Goal: Transaction & Acquisition: Subscribe to service/newsletter

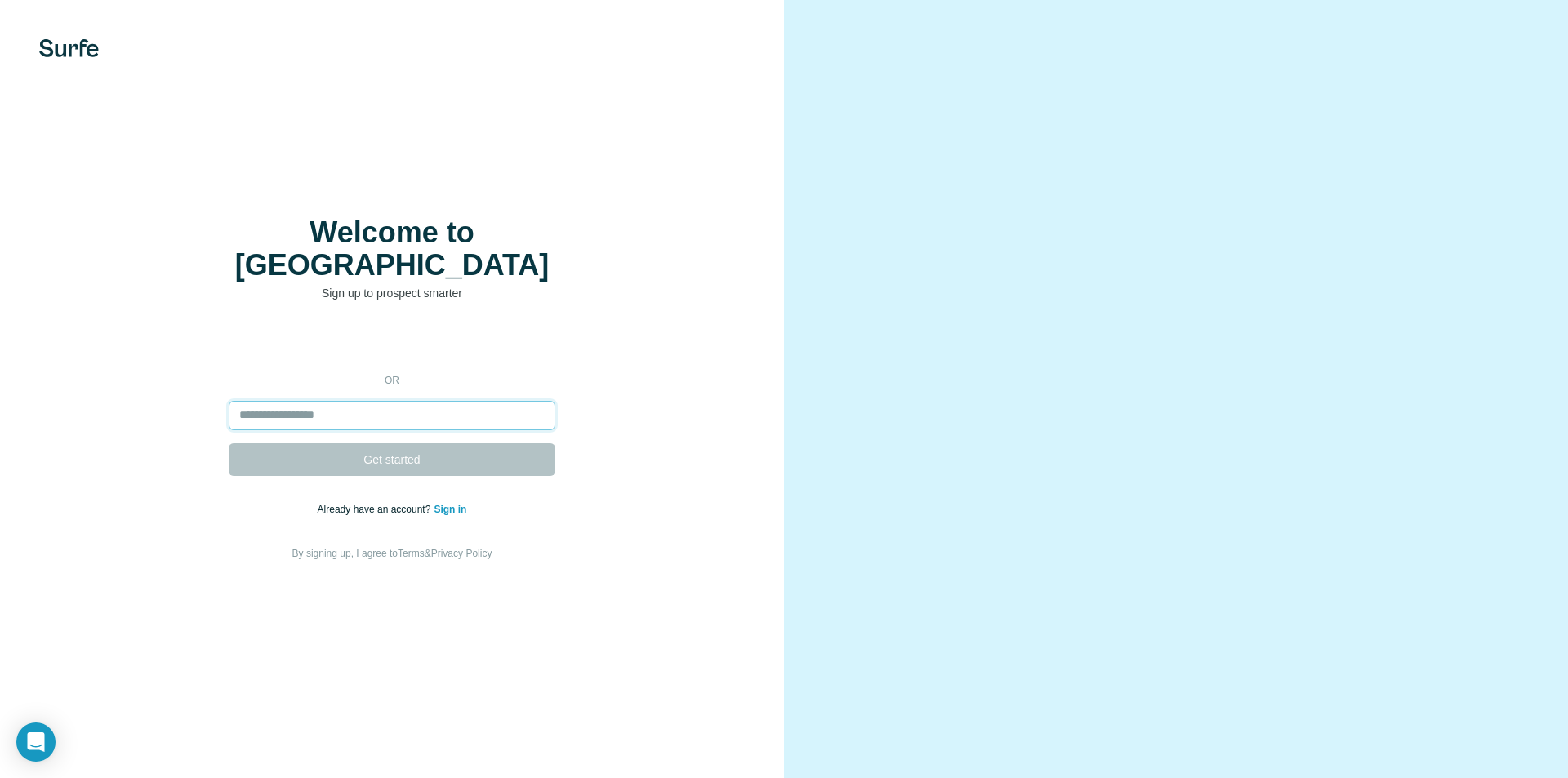
click at [360, 412] on input "email" at bounding box center [392, 416] width 327 height 30
type input "**********"
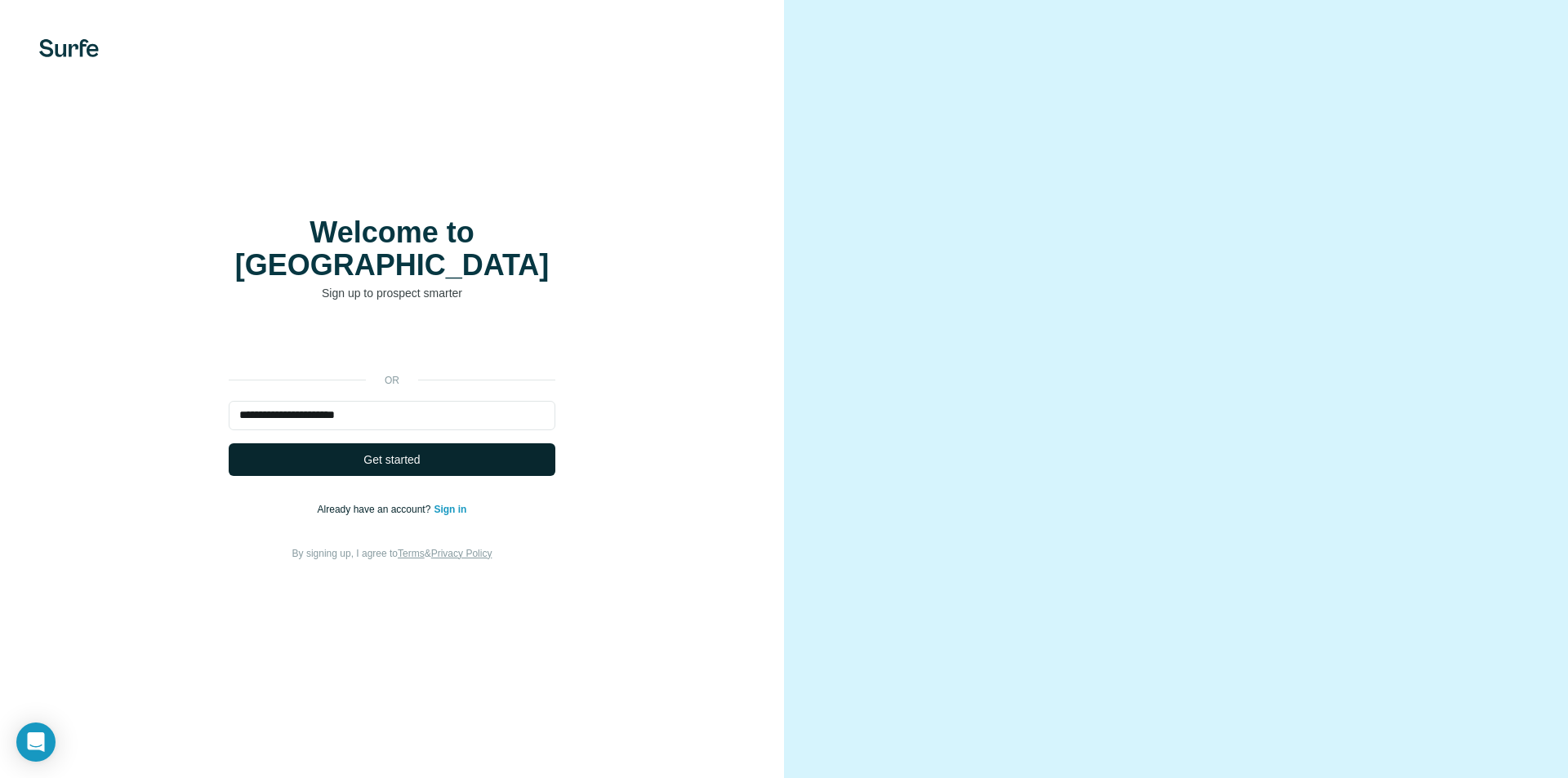
click at [436, 451] on button "Get started" at bounding box center [392, 459] width 327 height 33
